Goal: Information Seeking & Learning: Learn about a topic

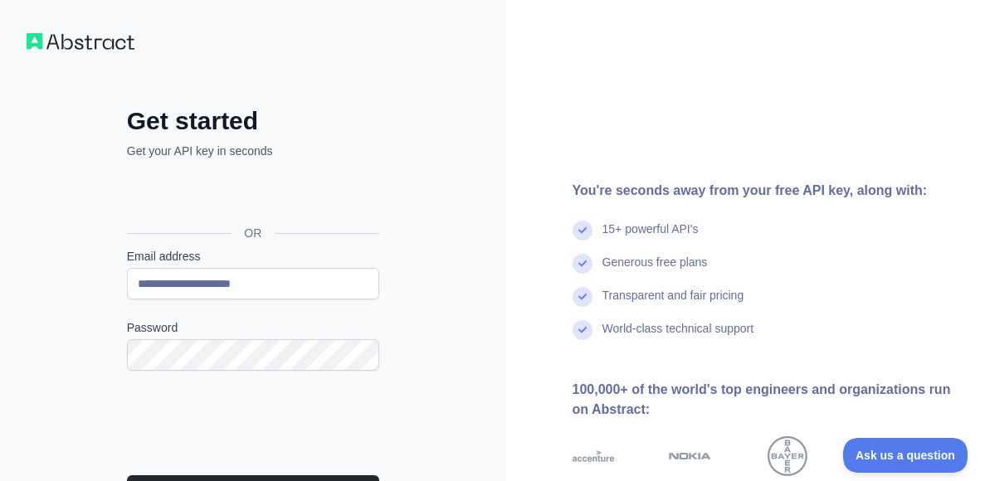
click at [178, 473] on form "**********" at bounding box center [253, 387] width 252 height 279
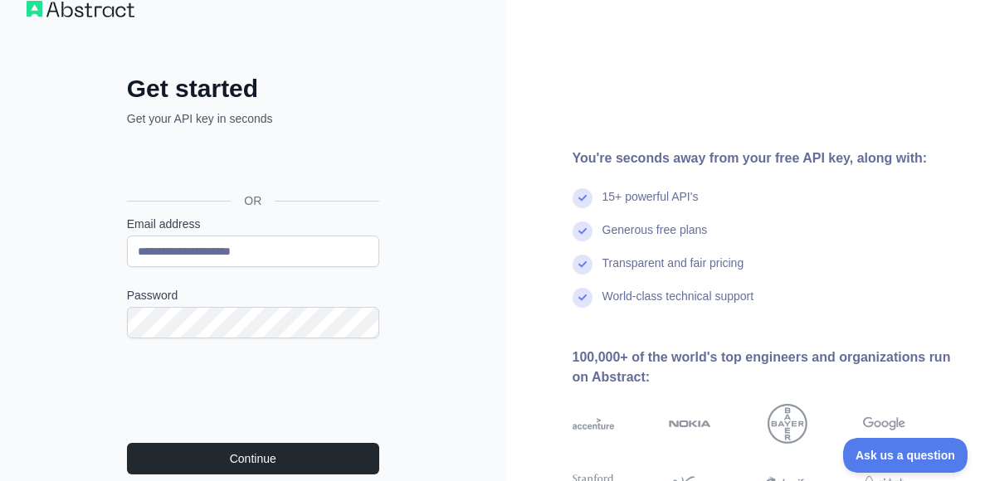
scroll to position [66, 0]
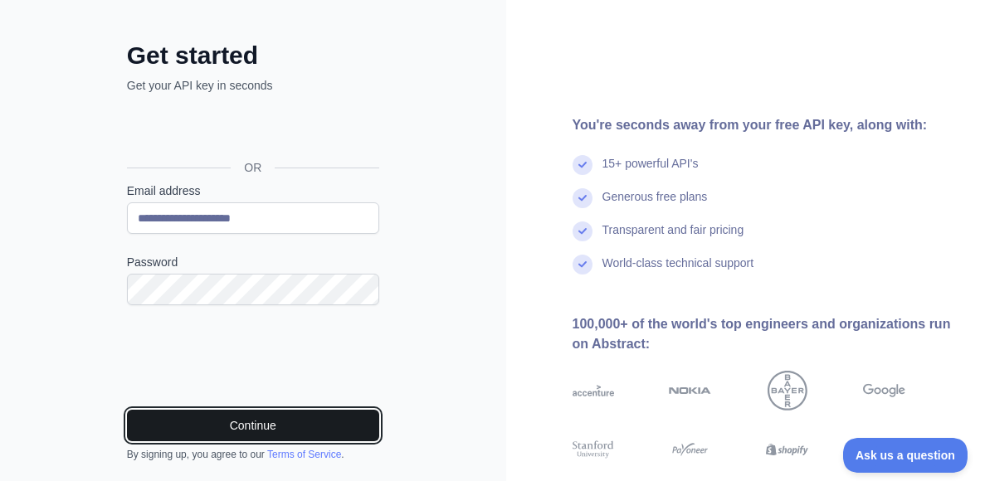
click at [232, 423] on button "Continue" at bounding box center [253, 426] width 252 height 32
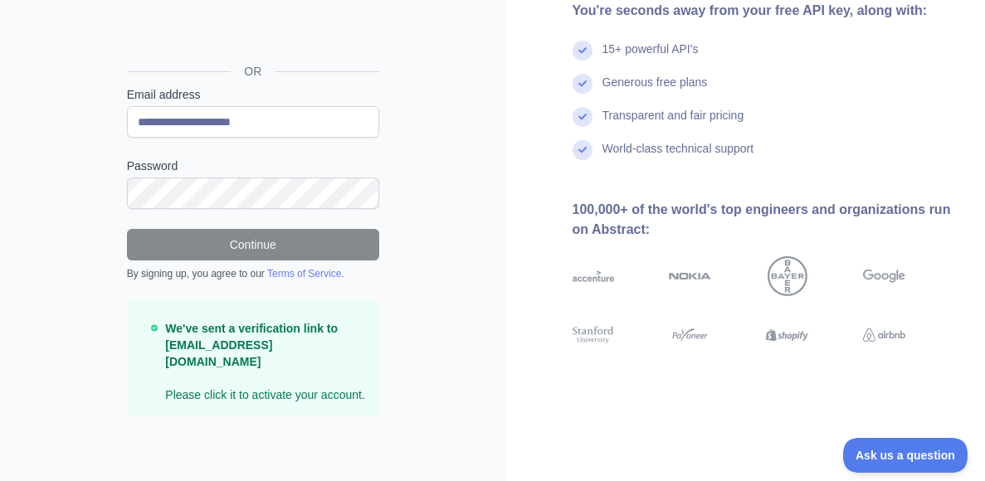
scroll to position [163, 0]
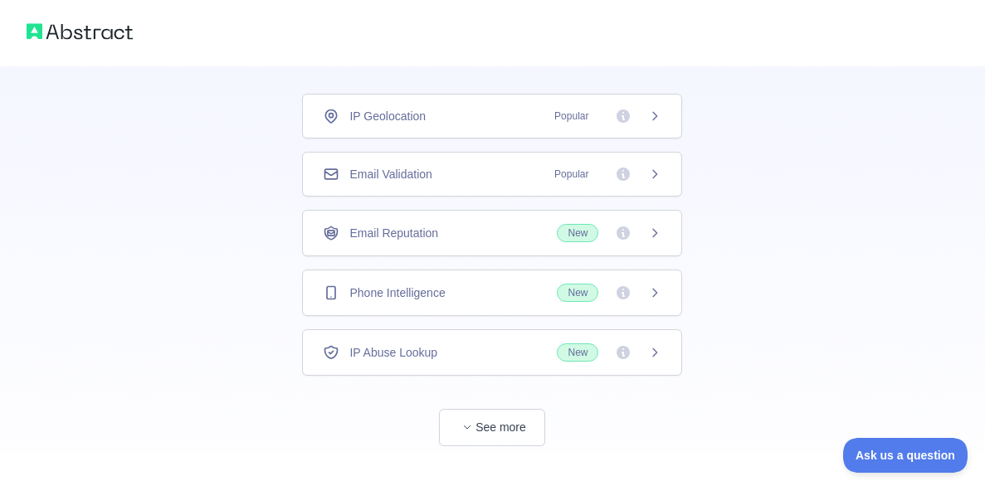
scroll to position [127, 0]
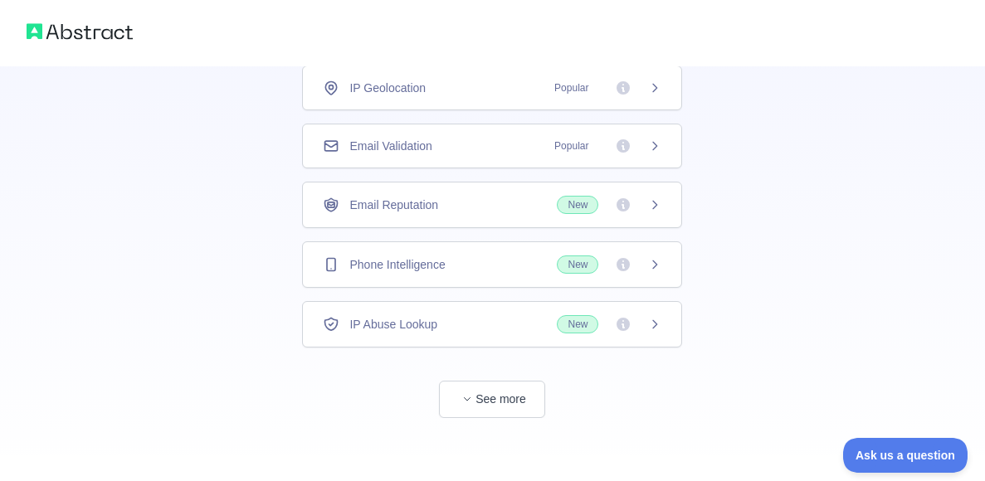
click at [508, 134] on div "Email Validation Popular" at bounding box center [492, 146] width 380 height 45
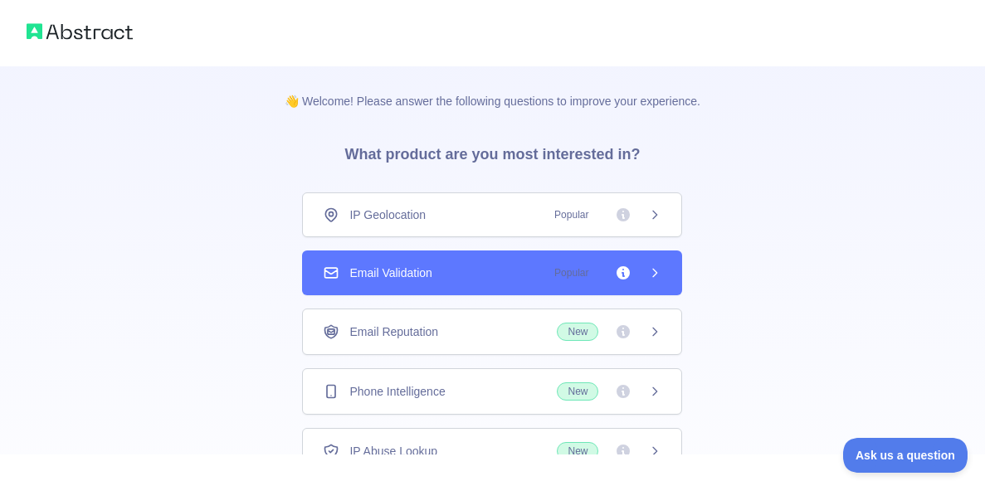
click at [494, 406] on div "👋 Welcome! Please answer the following questions to improve your experience. Wh…" at bounding box center [492, 338] width 469 height 545
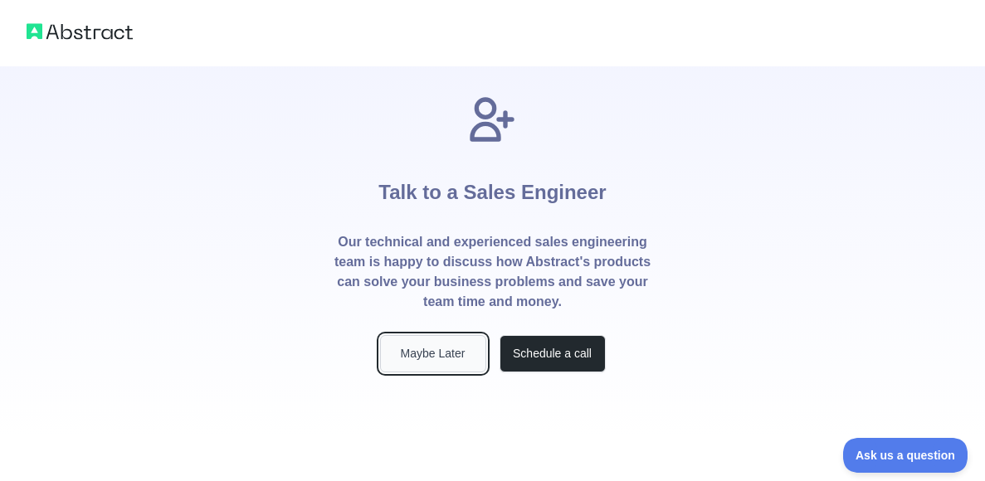
click at [445, 351] on button "Maybe Later" at bounding box center [433, 353] width 106 height 37
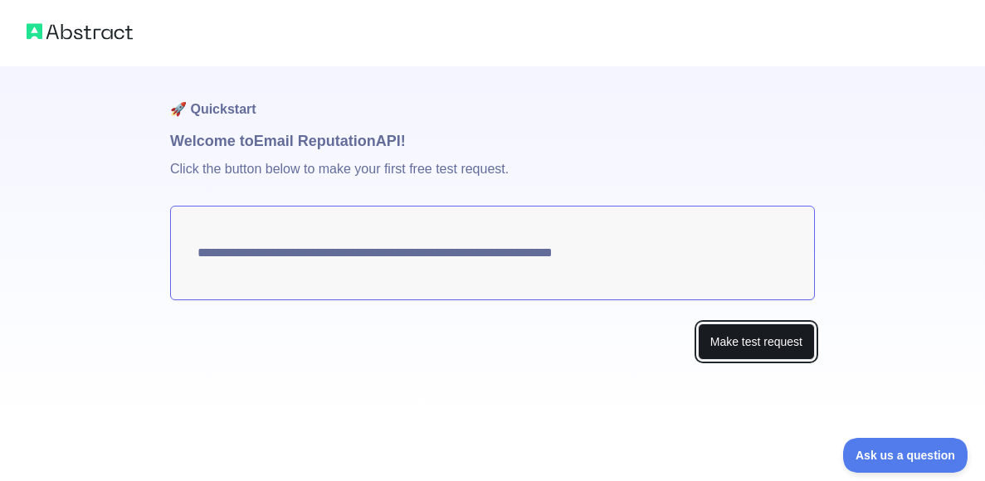
click at [734, 349] on button "Make test request" at bounding box center [756, 341] width 117 height 37
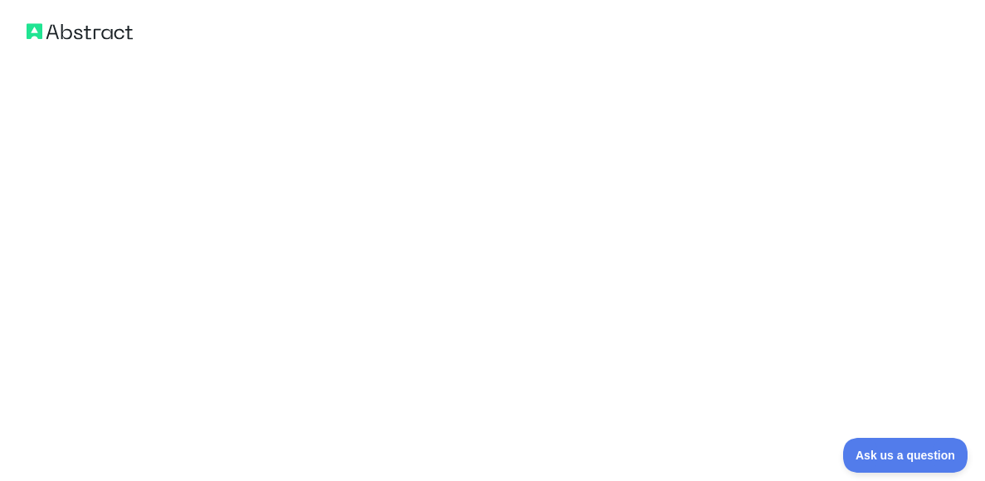
scroll to position [1097, 0]
click at [33, 35] on img at bounding box center [80, 31] width 106 height 23
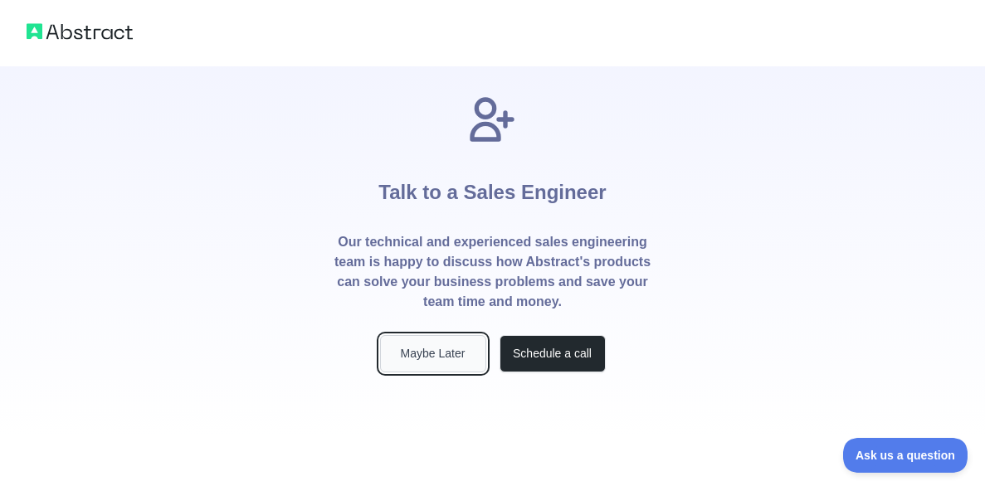
click at [412, 369] on button "Maybe Later" at bounding box center [433, 353] width 106 height 37
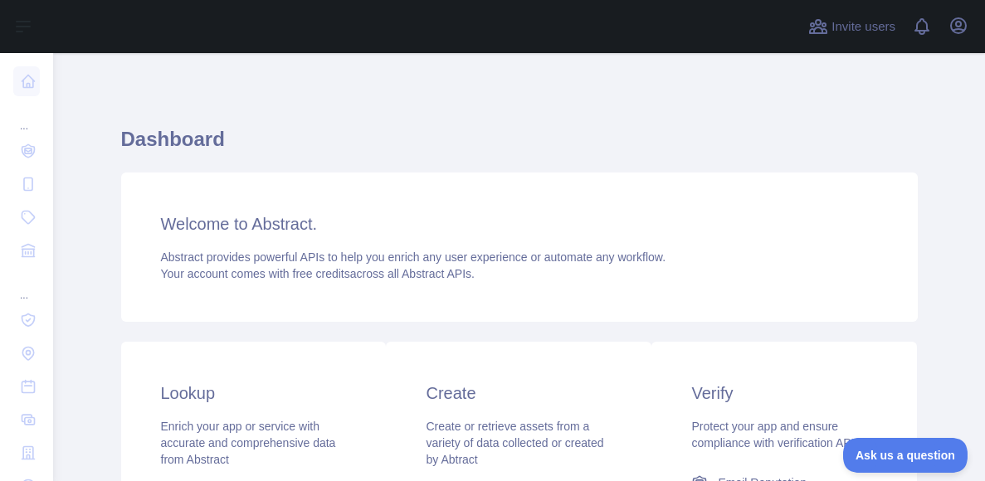
click at [682, 390] on div "Verify Protect your app and ensure compliance with verification APIs Email Repu…" at bounding box center [783, 484] width 265 height 285
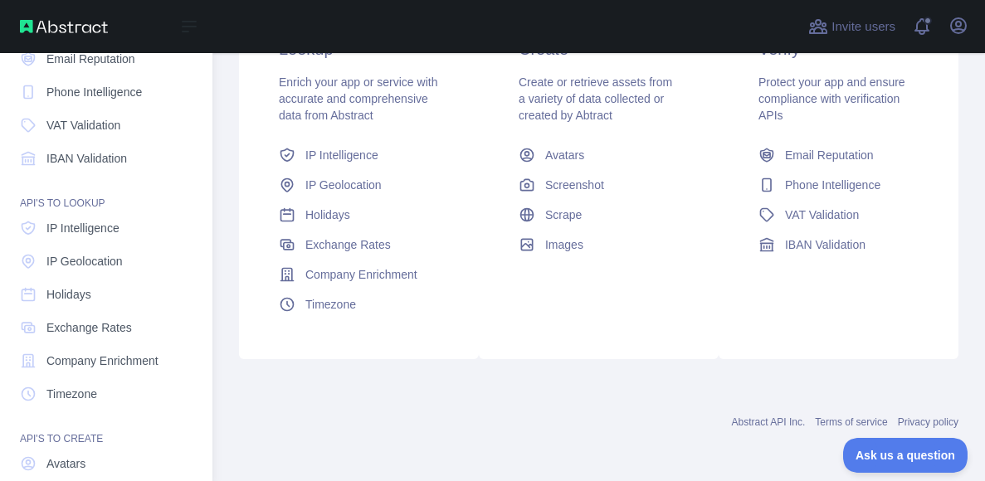
scroll to position [214, 0]
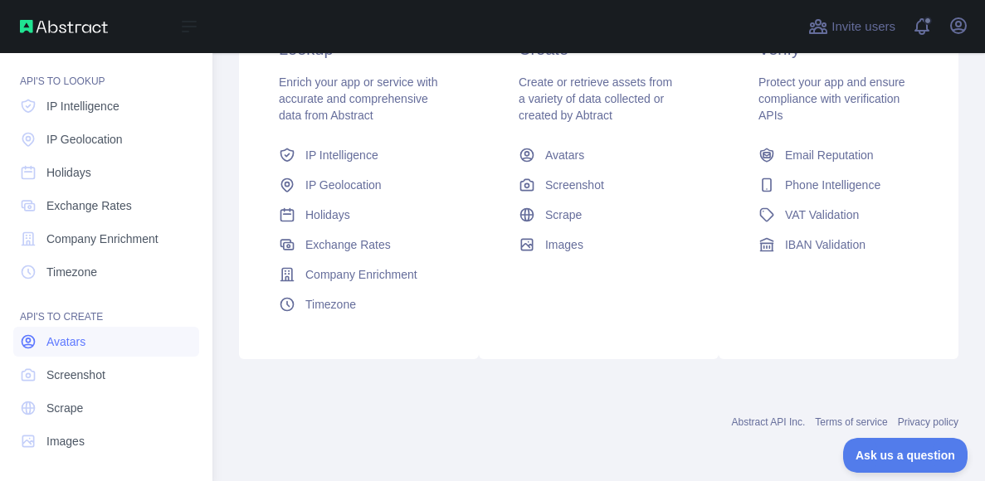
click at [83, 338] on span "Avatars" at bounding box center [65, 341] width 39 height 17
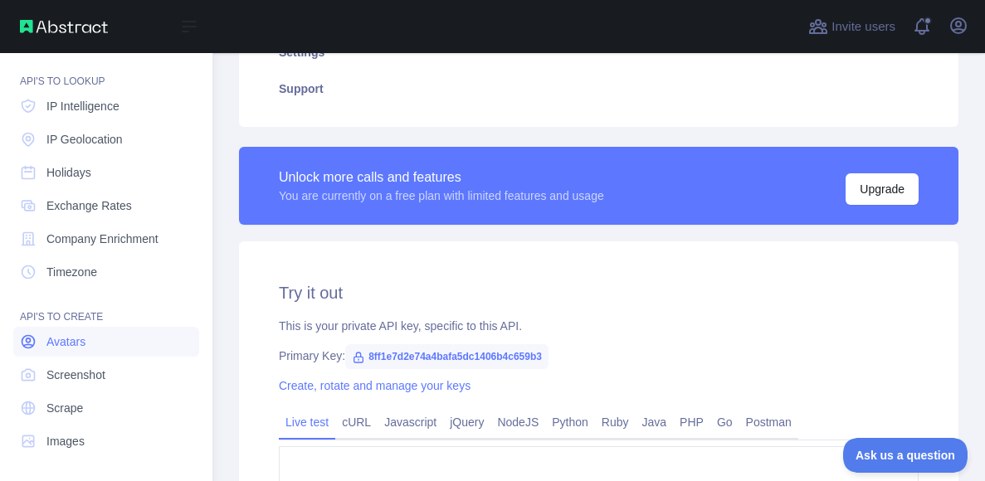
scroll to position [344, 0]
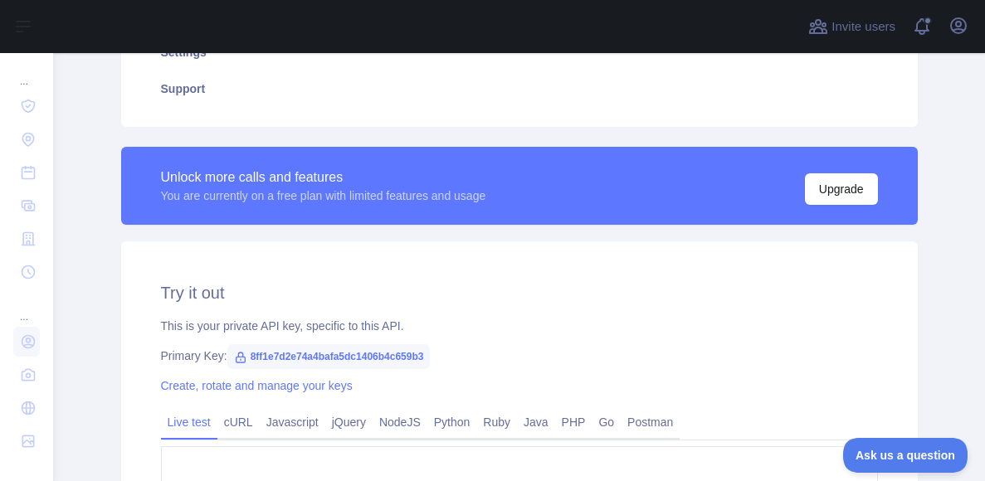
click at [309, 292] on h2 "Try it out" at bounding box center [519, 292] width 717 height 23
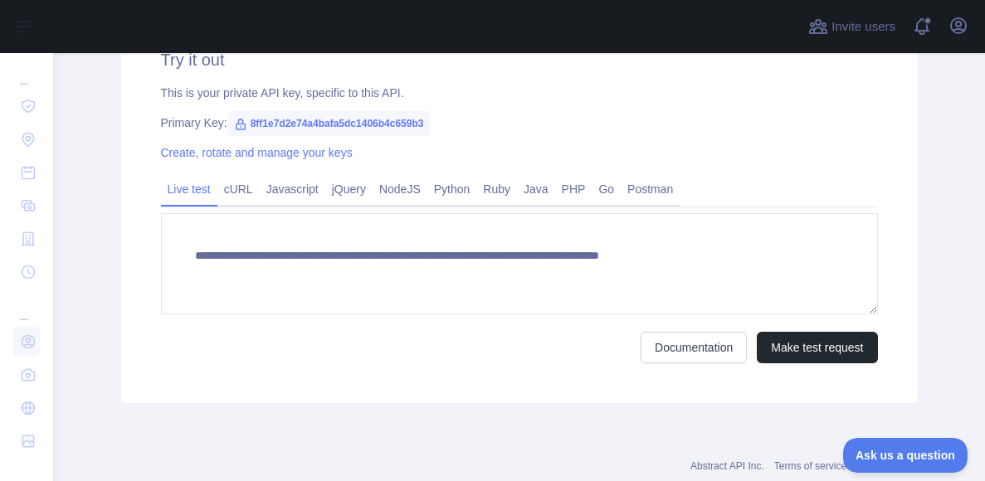
scroll to position [621, 0]
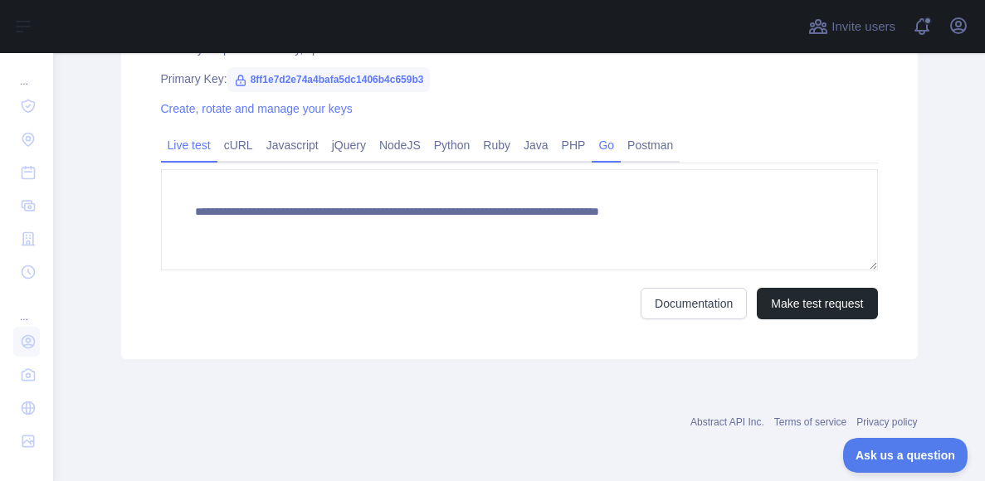
click at [596, 144] on link "Go" at bounding box center [605, 145] width 29 height 27
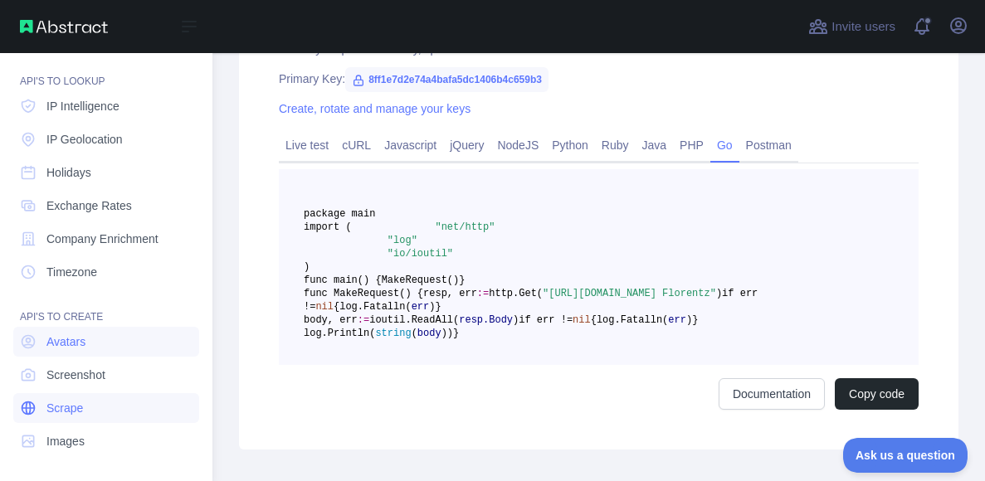
click at [85, 393] on link "Scrape" at bounding box center [106, 408] width 186 height 30
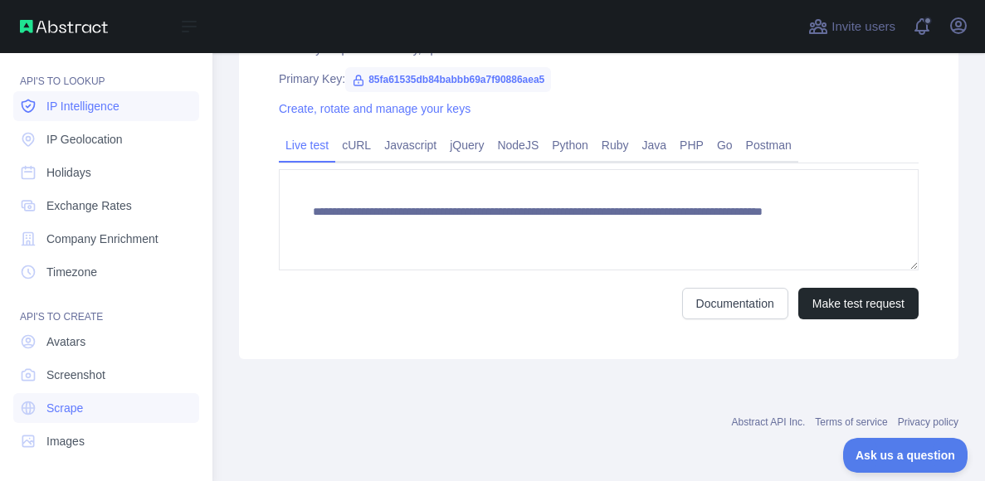
click at [105, 91] on link "IP Intelligence" at bounding box center [106, 106] width 186 height 30
